Goal: Transaction & Acquisition: Subscribe to service/newsletter

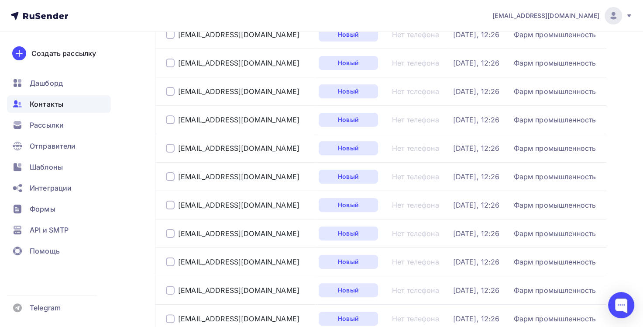
scroll to position [218, 0]
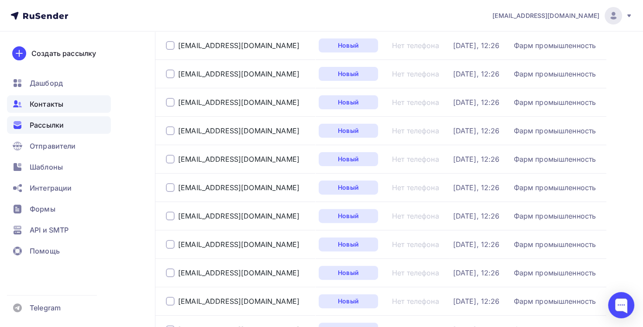
click at [68, 126] on div "Рассылки" at bounding box center [59, 124] width 104 height 17
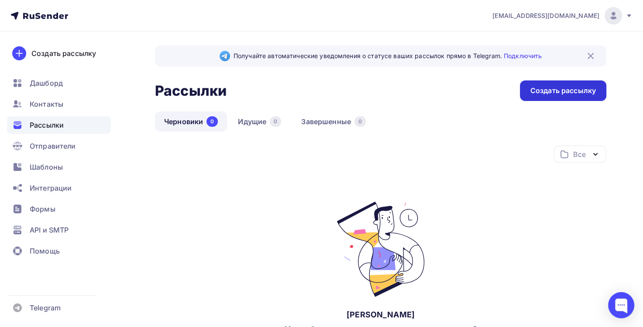
click at [545, 96] on div "Создать рассылку" at bounding box center [563, 90] width 86 height 21
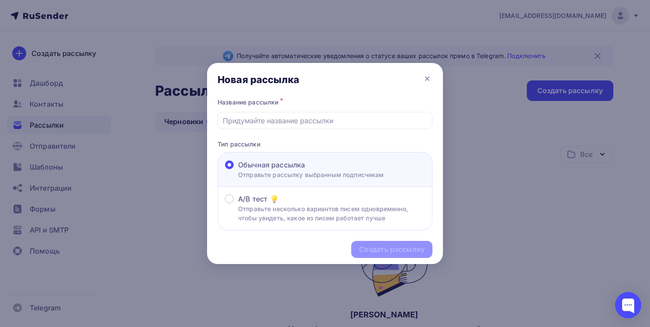
click at [283, 111] on div "Название рассылки *" at bounding box center [325, 112] width 215 height 33
click at [283, 124] on input "text" at bounding box center [325, 120] width 205 height 10
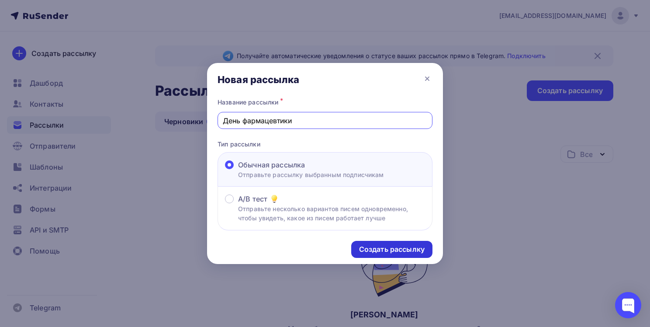
type input "День фармацевтики"
click at [395, 244] on div "Создать рассылку" at bounding box center [392, 249] width 66 height 10
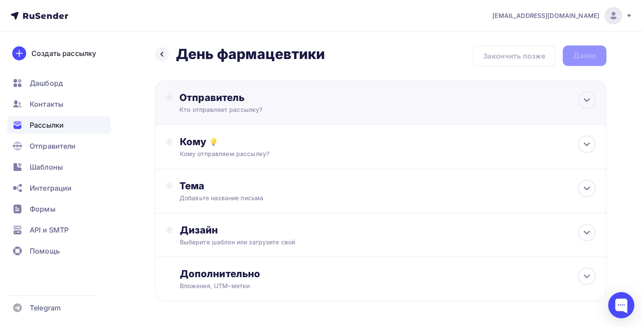
click at [253, 108] on div "Кто отправляет рассылку?" at bounding box center [265, 109] width 170 height 9
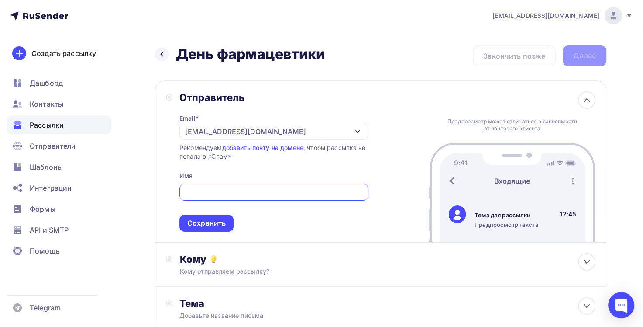
click at [183, 157] on div "Рекомендуем добавить почту на домене , чтобы рассылка не попала в «Спам»" at bounding box center [274, 151] width 189 height 17
click at [229, 130] on div "[EMAIL_ADDRESS][DOMAIN_NAME]" at bounding box center [245, 131] width 121 height 10
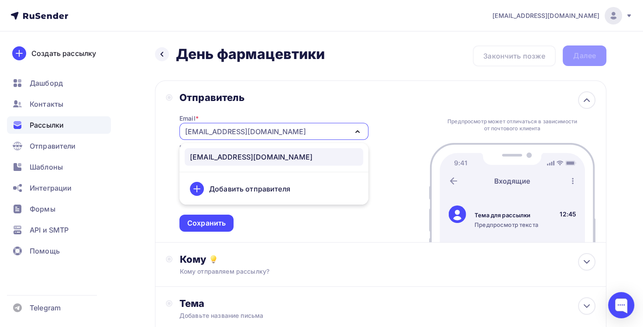
click at [230, 130] on div "[EMAIL_ADDRESS][DOMAIN_NAME]" at bounding box center [245, 131] width 121 height 10
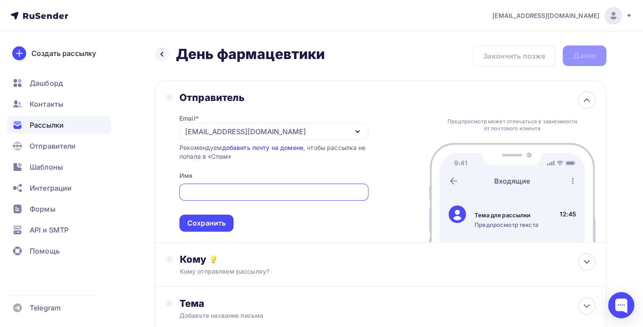
click at [225, 192] on input "text" at bounding box center [273, 192] width 179 height 10
click at [215, 176] on div "Email * [EMAIL_ADDRESS][DOMAIN_NAME] [EMAIL_ADDRESS][DOMAIN_NAME] Добавить отпр…" at bounding box center [274, 168] width 189 height 128
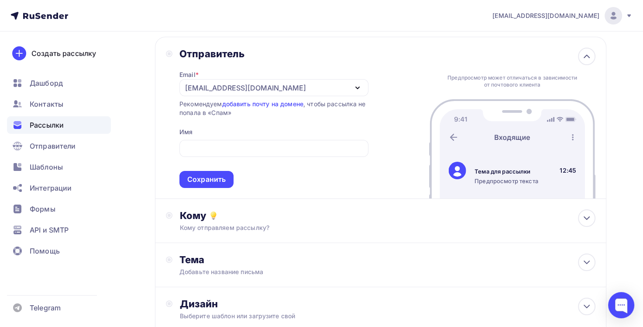
scroll to position [87, 0]
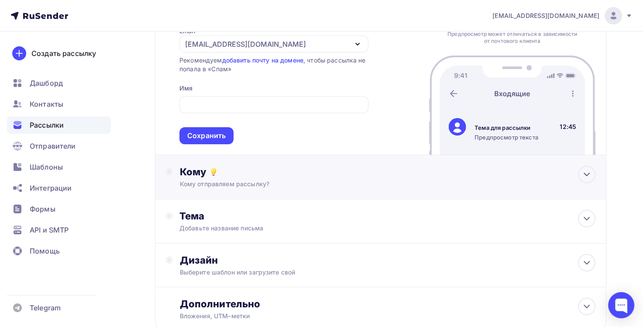
click at [220, 172] on div "Кому" at bounding box center [388, 172] width 416 height 12
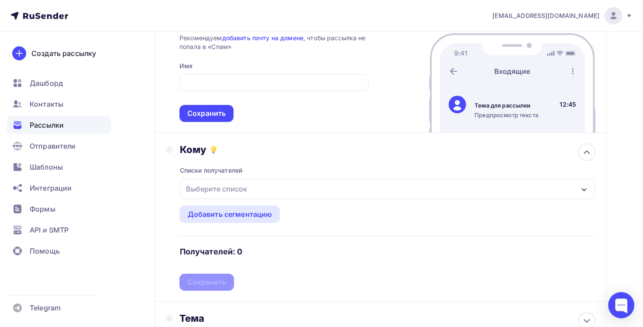
scroll to position [131, 0]
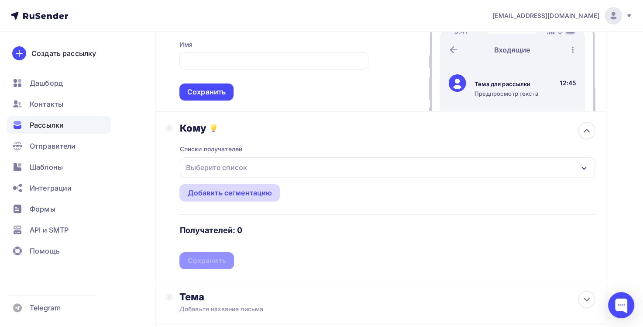
click at [220, 192] on div "Добавить сегментацию" at bounding box center [229, 192] width 85 height 10
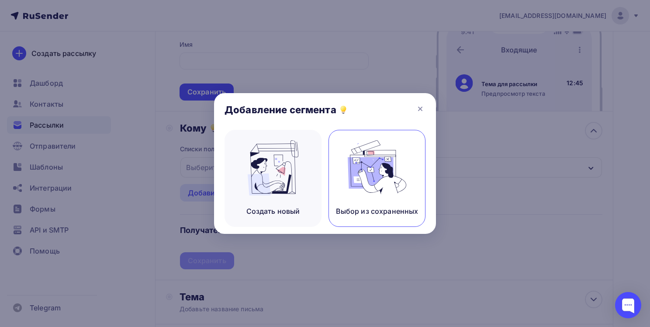
click at [354, 172] on img at bounding box center [377, 167] width 59 height 55
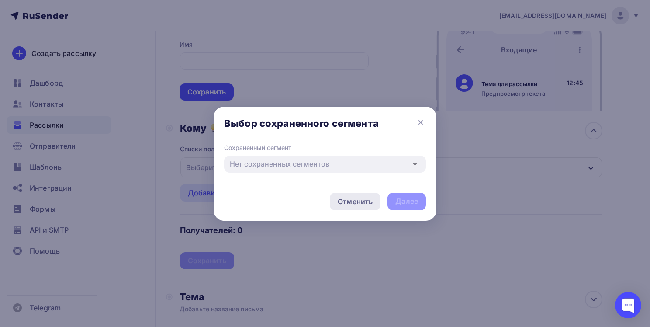
click at [349, 198] on div "Отменить" at bounding box center [355, 201] width 35 height 10
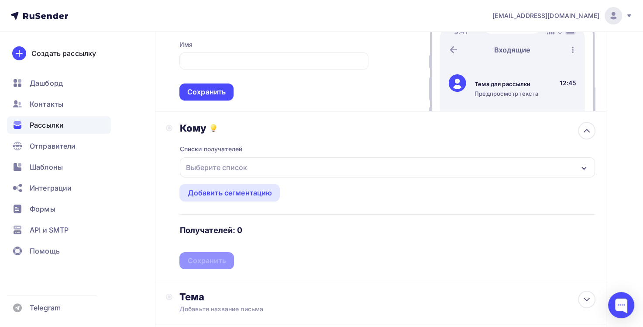
click at [226, 168] on div "Выберите список" at bounding box center [216, 167] width 68 height 16
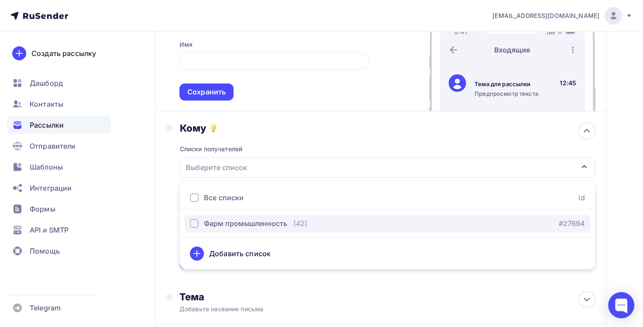
click at [222, 226] on div "Фарм промышленность" at bounding box center [245, 223] width 83 height 10
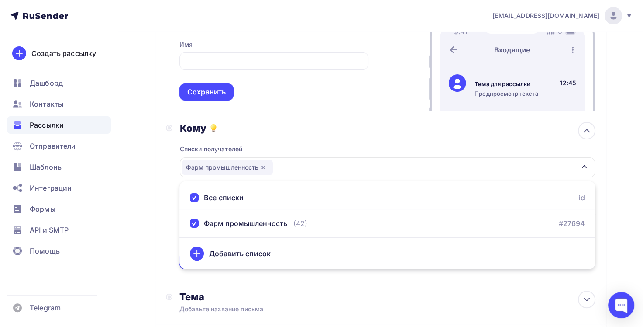
click at [332, 135] on div "Списки получателей Фарм промышленность Все списки id Фарм промышленность (42) #…" at bounding box center [388, 201] width 416 height 135
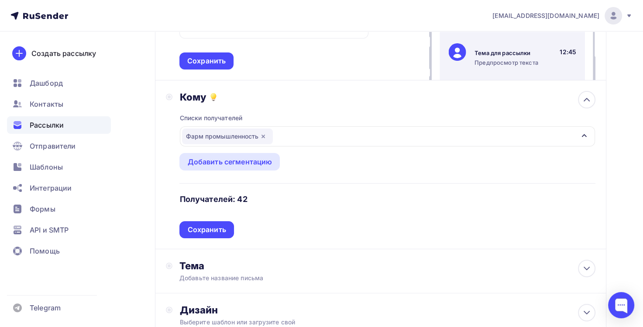
scroll to position [175, 0]
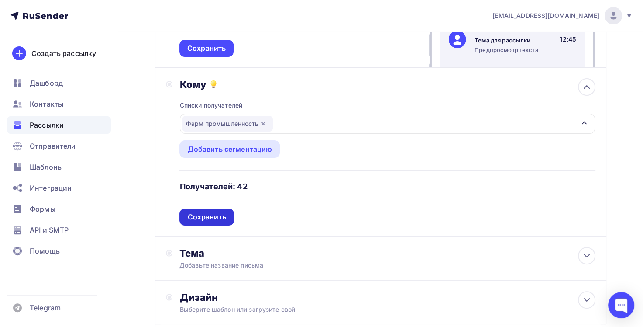
click at [204, 215] on div "Сохранить" at bounding box center [206, 217] width 38 height 10
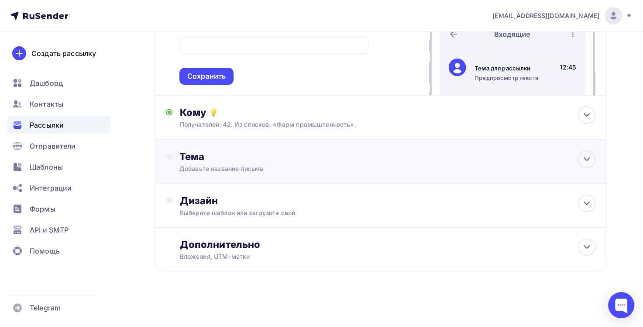
click at [211, 158] on div "Тема" at bounding box center [266, 156] width 173 height 12
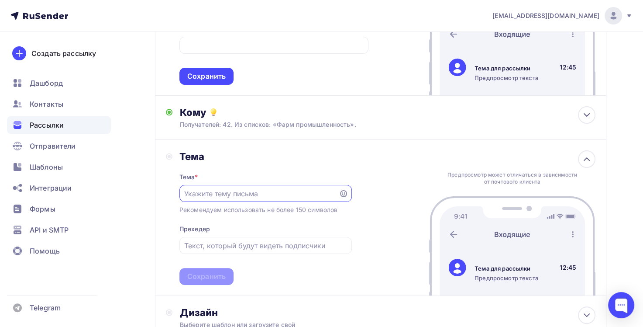
scroll to position [0, 0]
click at [217, 190] on input "text" at bounding box center [258, 194] width 149 height 10
type input "Поздравление"
click at [238, 248] on input "text" at bounding box center [265, 246] width 162 height 10
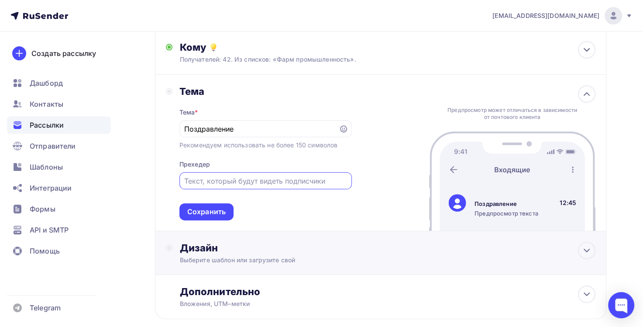
scroll to position [234, 0]
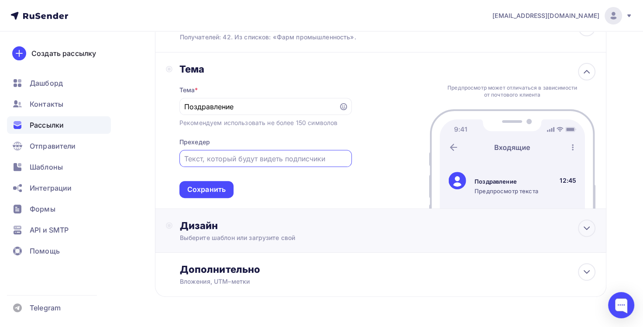
click at [289, 229] on div "Дизайн" at bounding box center [388, 225] width 416 height 12
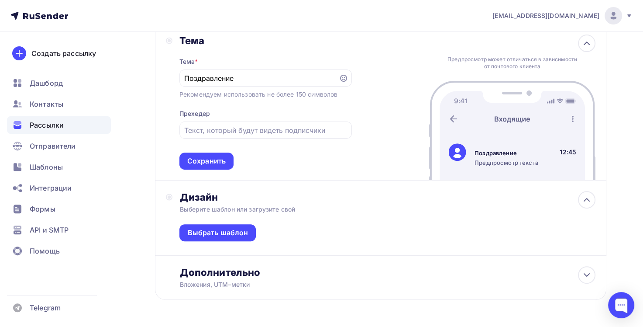
scroll to position [278, 0]
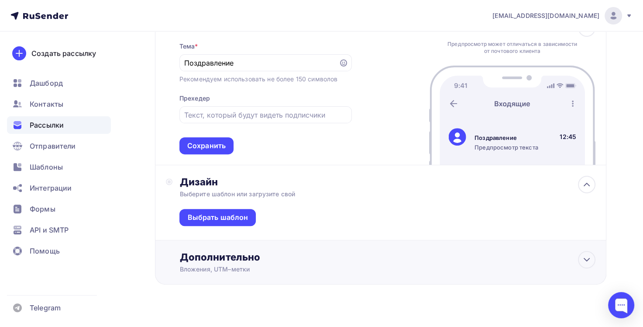
click at [236, 271] on div "Вложения, UTM–метки" at bounding box center [367, 269] width 374 height 9
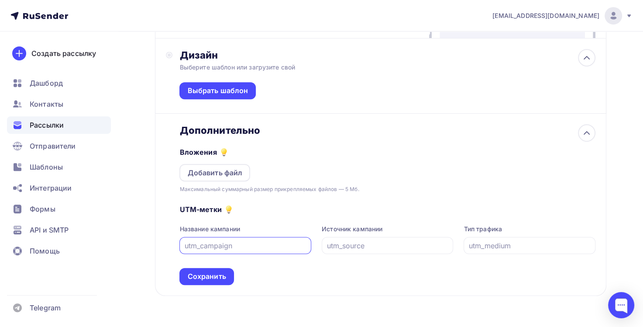
scroll to position [384, 0]
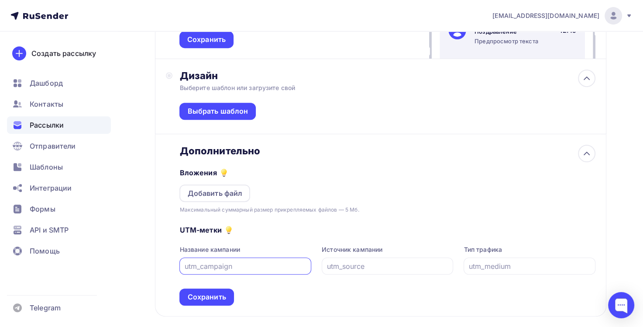
click at [298, 162] on div "Вложения Добавить файл Максимальный суммарный размер прикрепляемых файлов — 5 М…" at bounding box center [388, 185] width 416 height 57
click at [300, 154] on div "Дополнительно" at bounding box center [388, 151] width 416 height 12
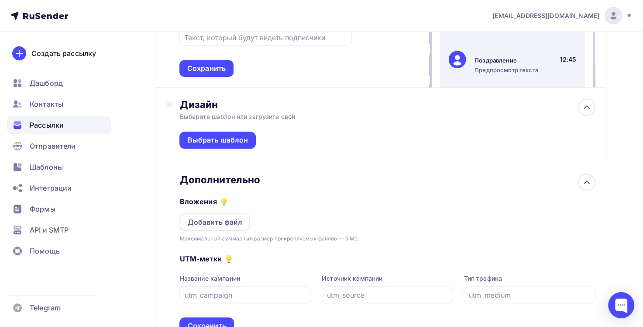
scroll to position [297, 0]
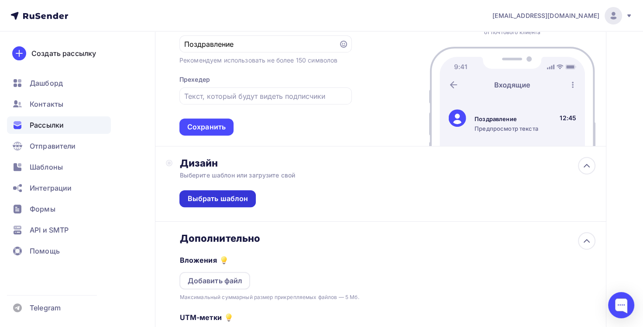
click at [223, 202] on div "Выбрать шаблон" at bounding box center [217, 199] width 61 height 10
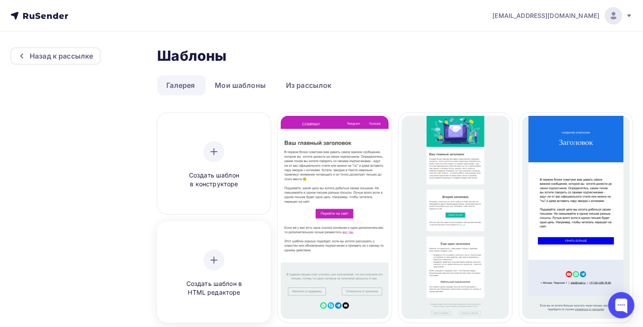
click at [209, 281] on span "Создать шаблон в HTML редакторе" at bounding box center [214, 288] width 83 height 18
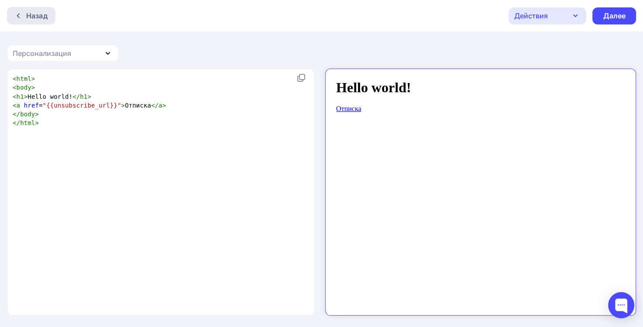
click at [24, 19] on div at bounding box center [20, 15] width 11 height 7
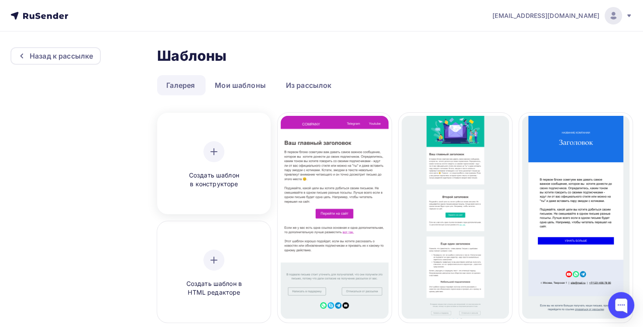
click at [220, 158] on div at bounding box center [214, 151] width 21 height 21
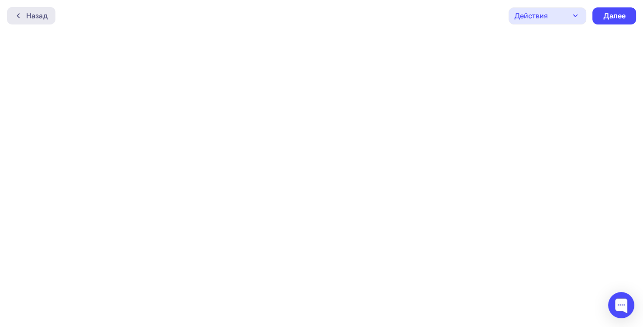
click at [40, 17] on div "Назад" at bounding box center [36, 15] width 21 height 10
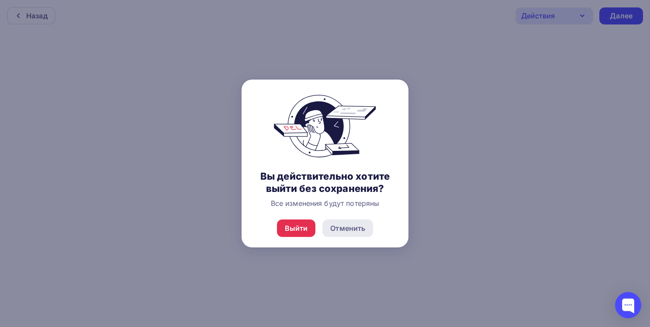
click at [362, 230] on div "Отменить" at bounding box center [347, 228] width 35 height 10
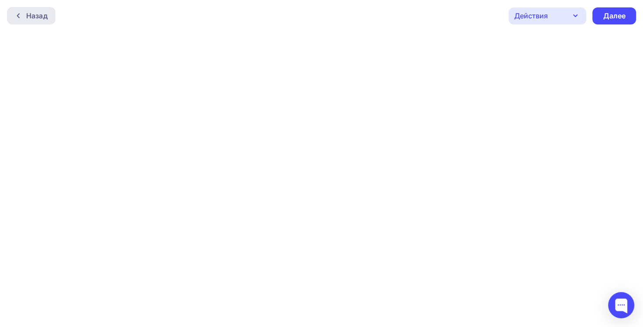
click at [47, 14] on div "Назад" at bounding box center [36, 15] width 21 height 10
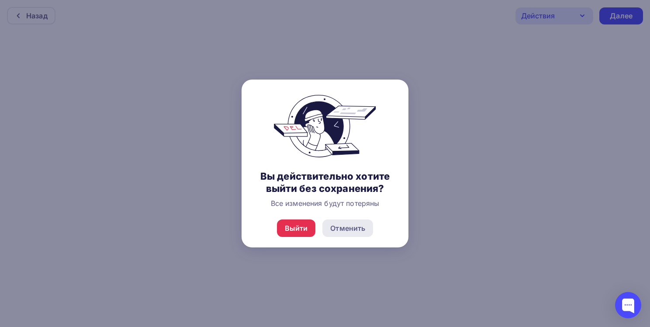
click at [354, 232] on div "Отменить" at bounding box center [347, 228] width 35 height 10
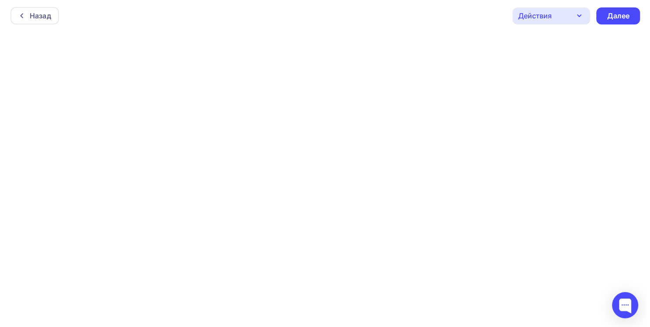
scroll to position [2, 0]
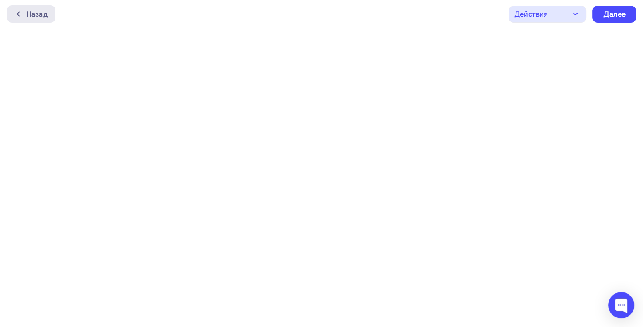
click at [42, 20] on div "Назад" at bounding box center [31, 13] width 48 height 17
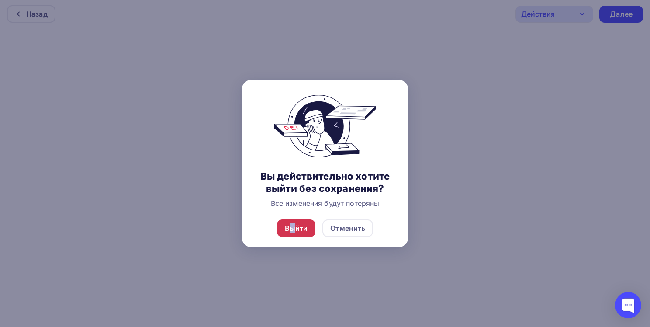
click at [292, 227] on div "Выйти" at bounding box center [296, 228] width 23 height 10
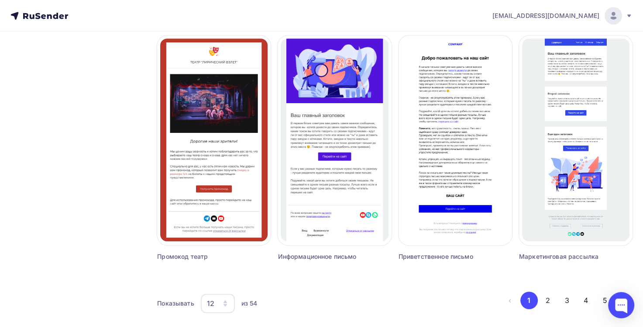
scroll to position [569, 0]
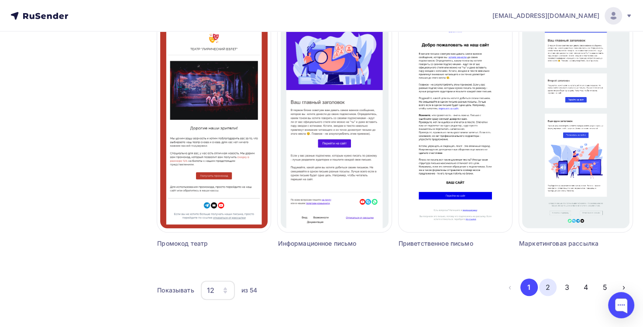
click at [548, 285] on button "2" at bounding box center [547, 286] width 17 height 17
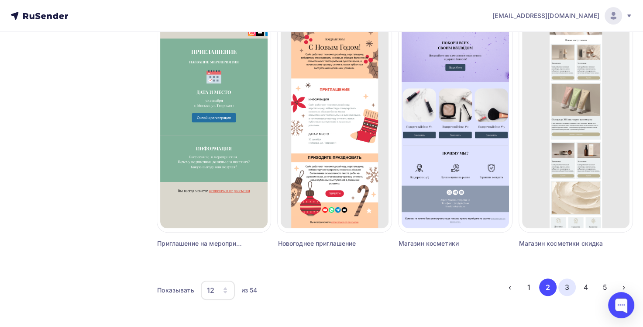
click at [568, 283] on button "3" at bounding box center [567, 286] width 17 height 17
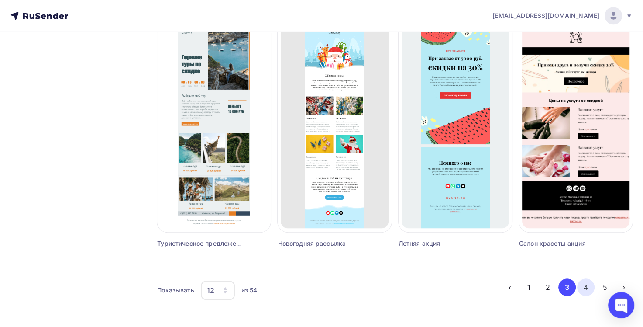
click at [587, 295] on button "4" at bounding box center [585, 286] width 17 height 17
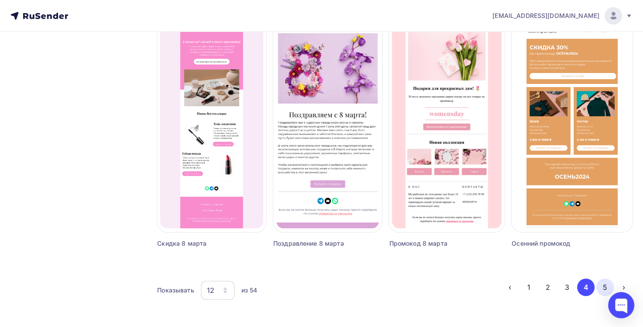
click at [609, 282] on button "5" at bounding box center [605, 286] width 17 height 17
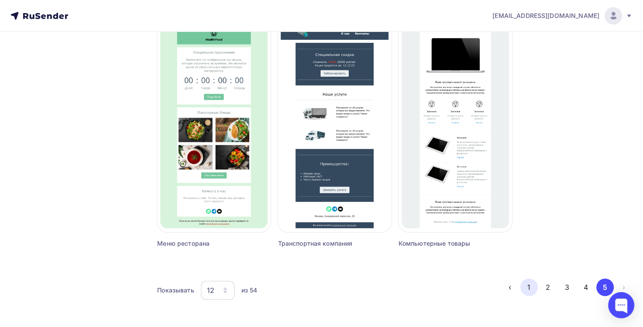
click at [529, 288] on button "1" at bounding box center [529, 286] width 17 height 17
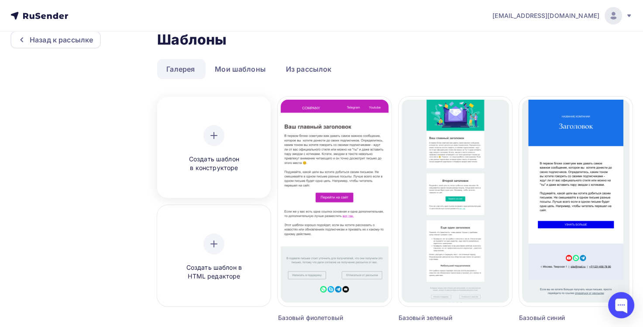
scroll to position [1, 0]
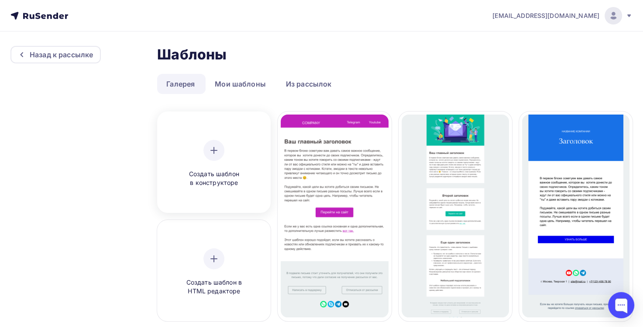
click at [215, 156] on div at bounding box center [214, 150] width 21 height 21
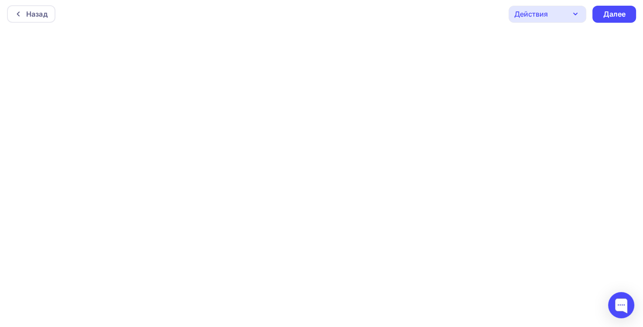
scroll to position [2, 0]
